Goal: Information Seeking & Learning: Learn about a topic

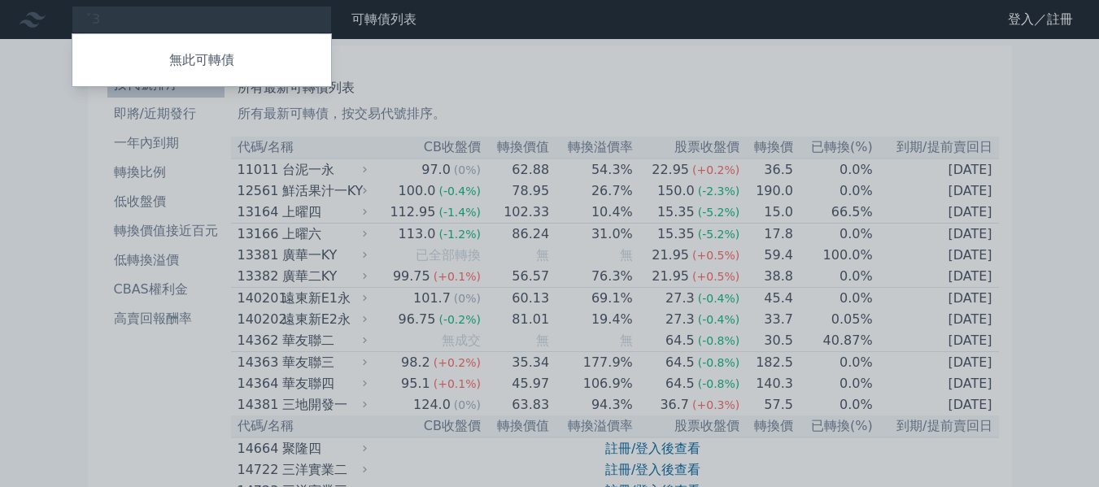
type input "ˇ"
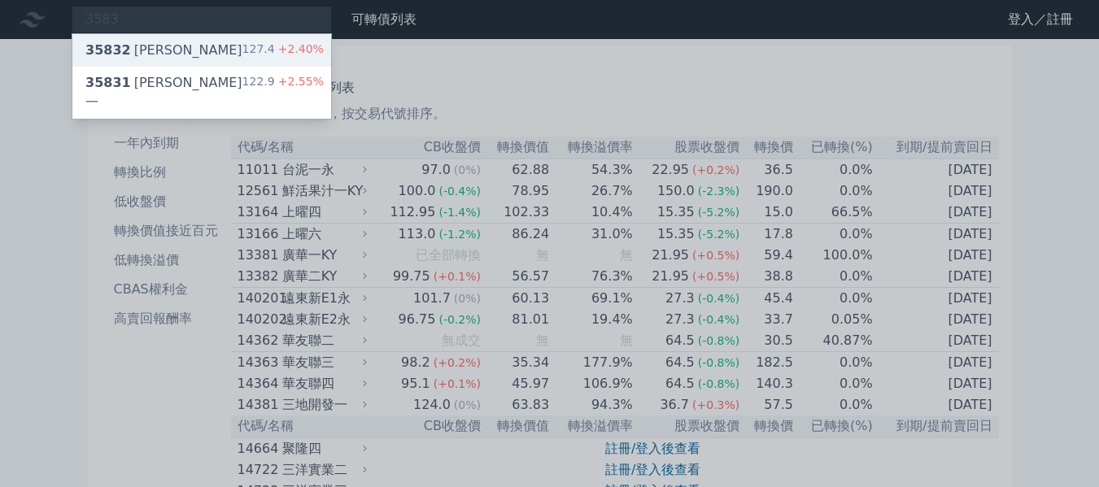
type input "3583"
click at [324, 60] on div "127.4 +2.40%" at bounding box center [283, 51] width 81 height 20
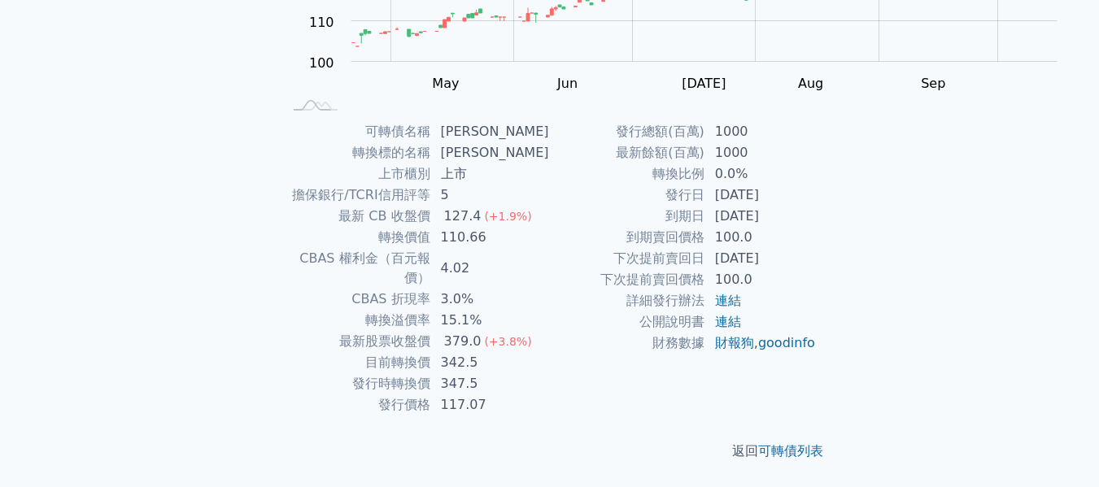
scroll to position [529, 0]
click at [824, 444] on link "可轉債列表" at bounding box center [790, 451] width 65 height 15
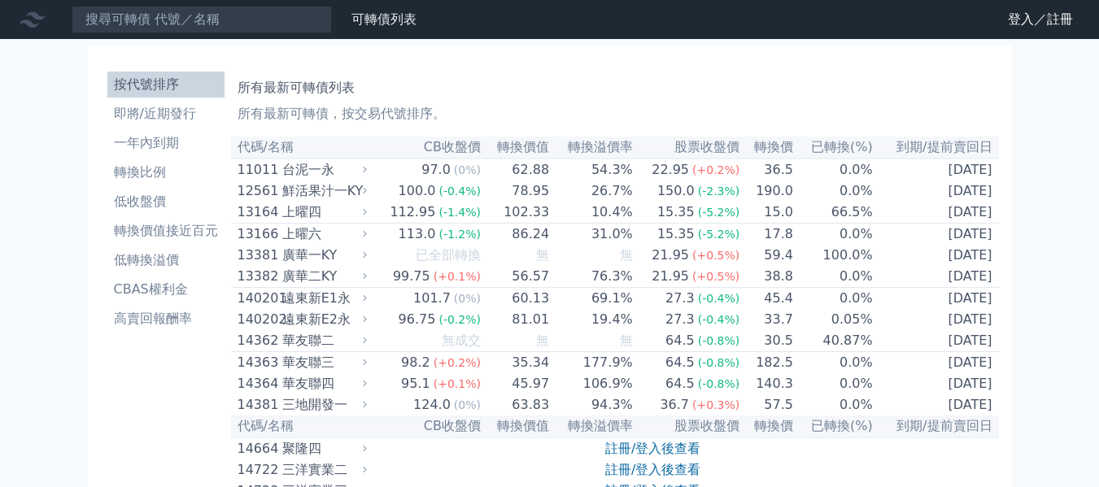
click at [417, 21] on link "可轉債列表" at bounding box center [384, 18] width 65 height 15
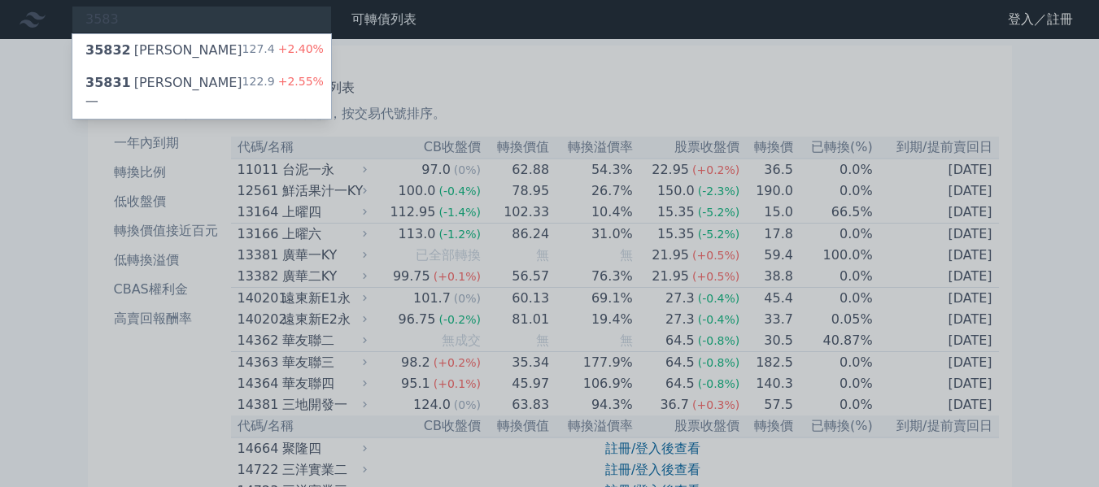
click at [549, 115] on div at bounding box center [549, 243] width 1099 height 487
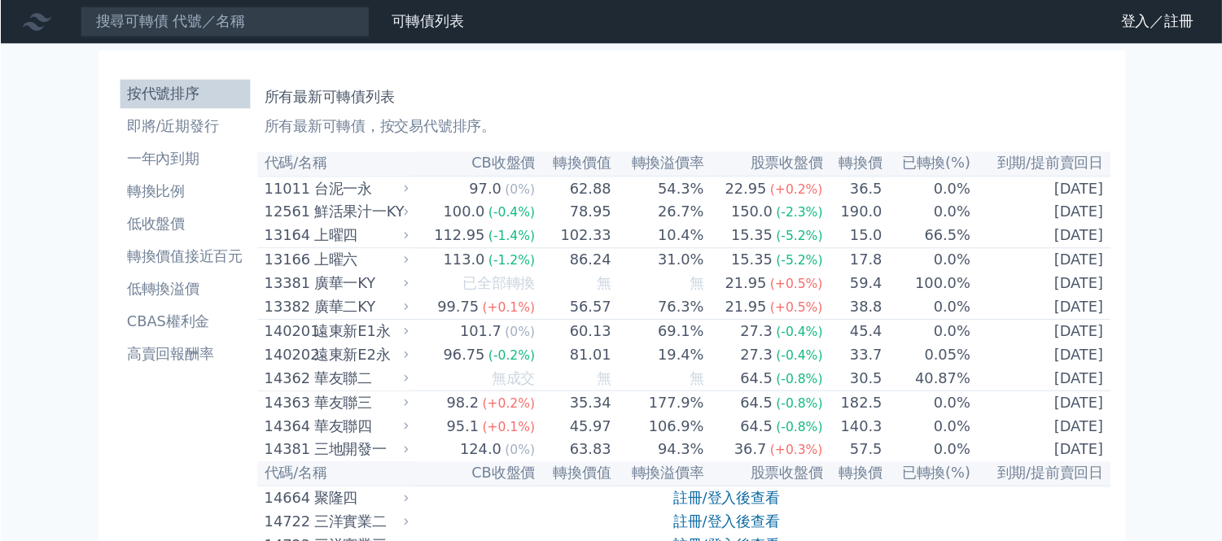
scroll to position [163, 0]
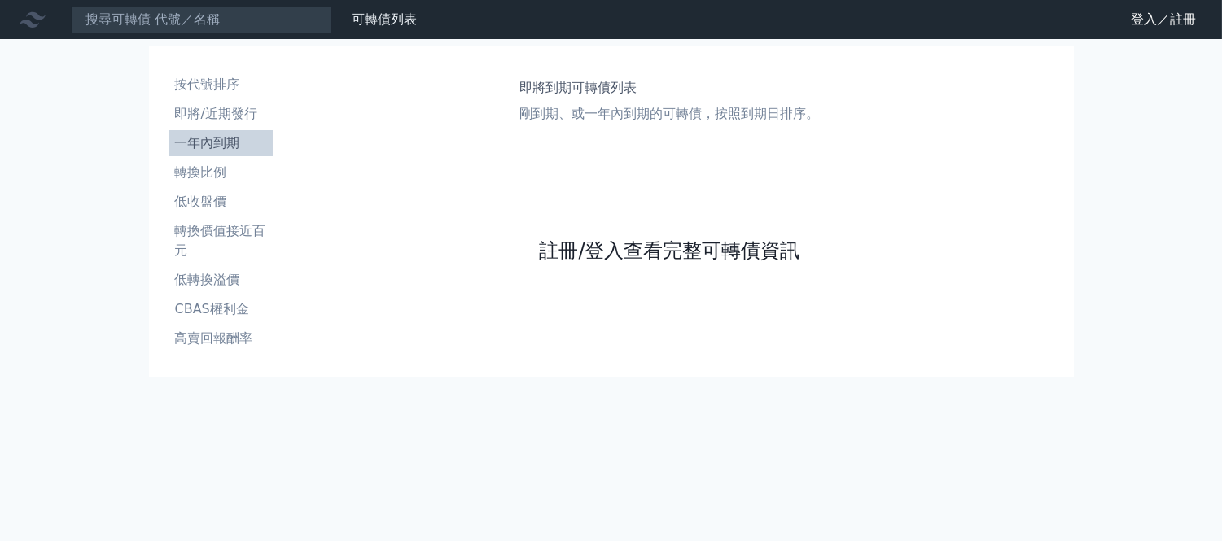
click at [658, 264] on link "註冊/登入查看完整可轉債資訊" at bounding box center [669, 251] width 260 height 26
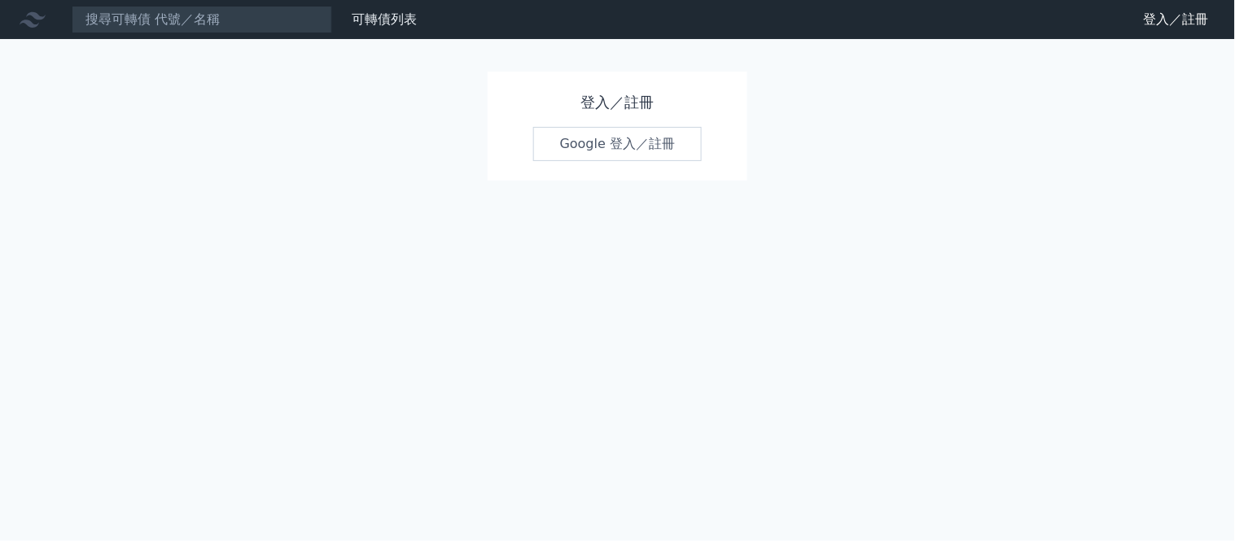
click at [666, 161] on link "Google 登入／註冊" at bounding box center [617, 144] width 169 height 34
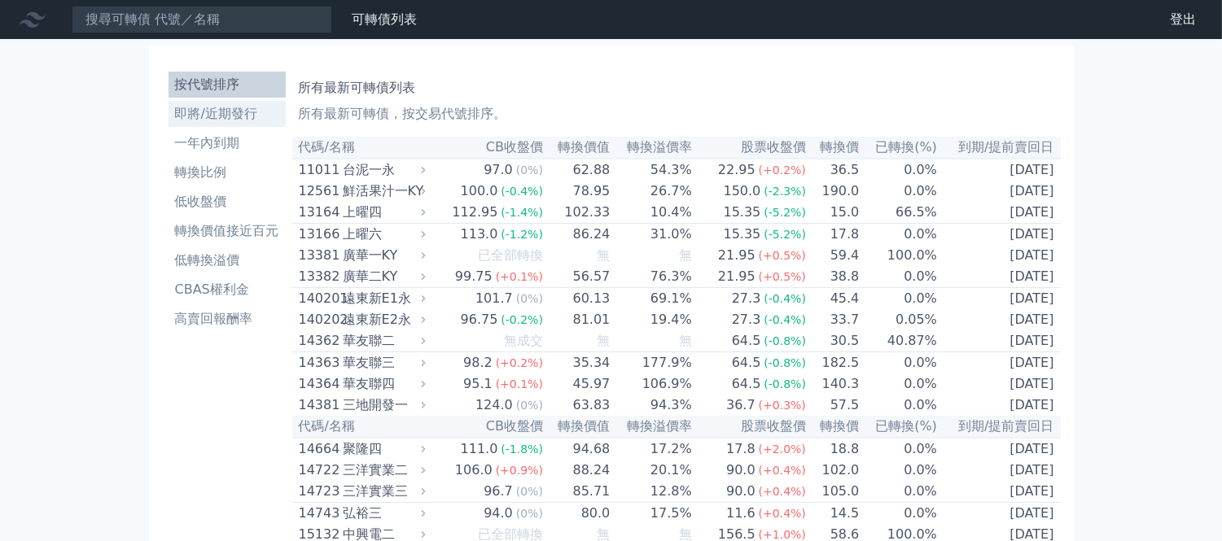
click at [168, 124] on li "即將/近期發行" at bounding box center [226, 114] width 117 height 20
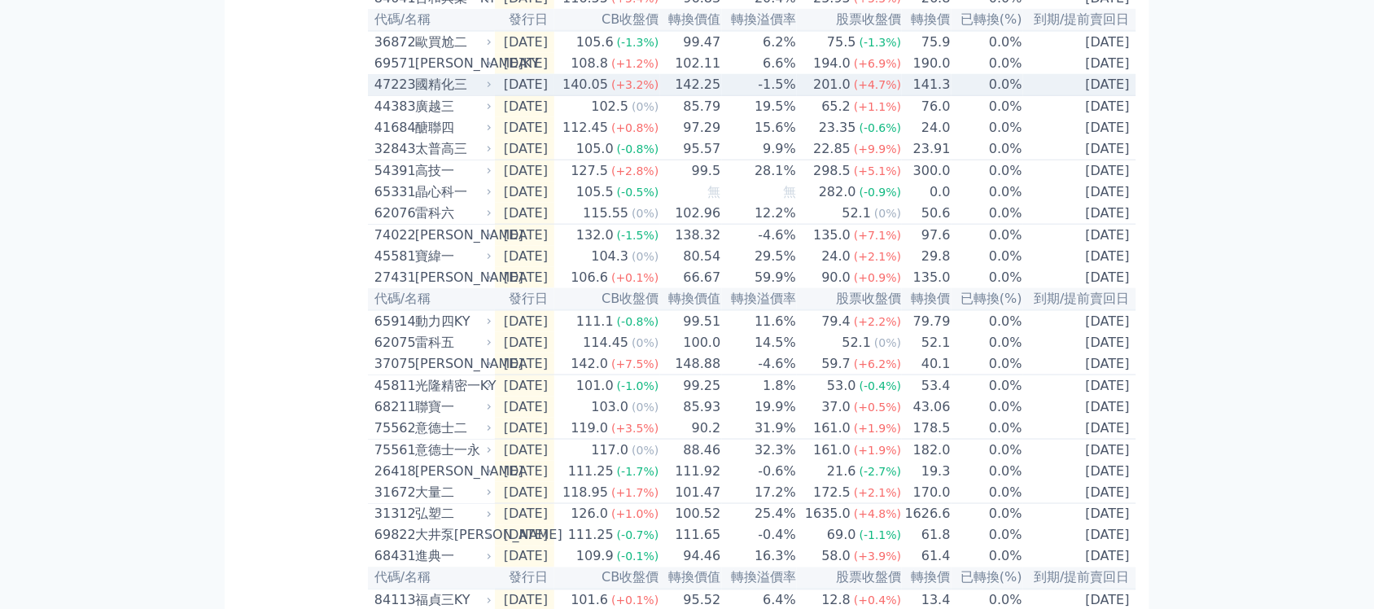
scroll to position [509, 0]
